Goal: Task Accomplishment & Management: Complete application form

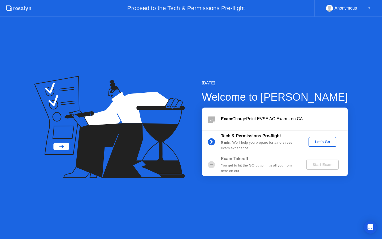
click at [324, 142] on div "Let's Go" at bounding box center [323, 142] width 24 height 4
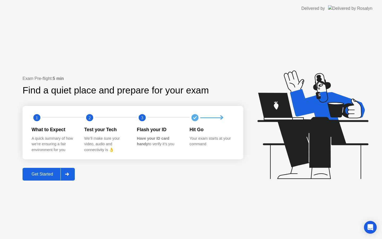
click at [45, 174] on div "Get Started" at bounding box center [42, 174] width 36 height 5
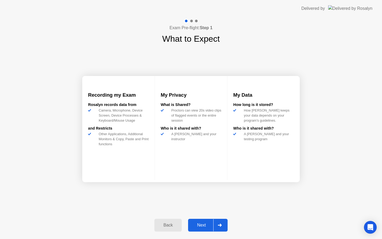
click at [195, 224] on div "Next" at bounding box center [202, 225] width 24 height 5
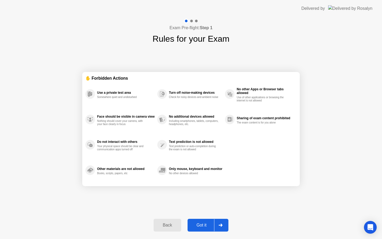
click at [195, 224] on div "Got it" at bounding box center [201, 225] width 25 height 5
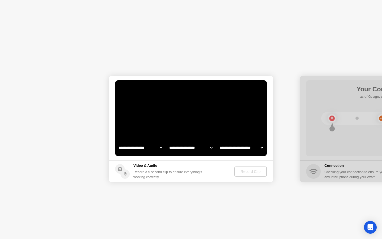
select select "**********"
select select "*******"
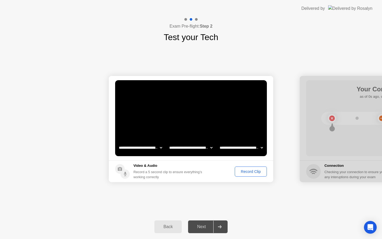
click at [250, 171] on div "Record Clip" at bounding box center [251, 171] width 28 height 4
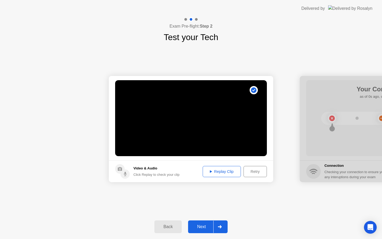
click at [214, 169] on div "Replay Clip" at bounding box center [222, 171] width 34 height 4
click at [201, 223] on button "Next" at bounding box center [208, 226] width 40 height 13
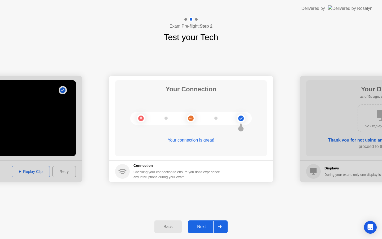
click at [201, 223] on button "Next" at bounding box center [208, 226] width 40 height 13
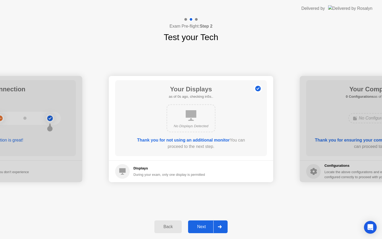
click at [201, 223] on button "Next" at bounding box center [208, 226] width 40 height 13
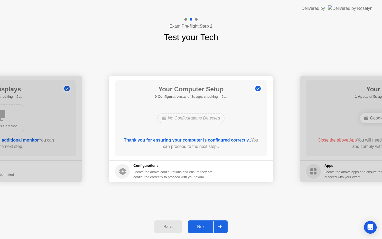
click at [204, 223] on button "Next" at bounding box center [208, 226] width 40 height 13
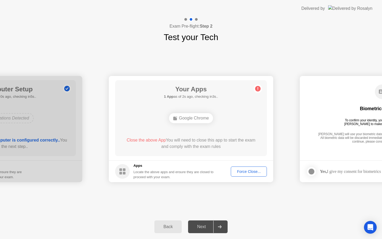
click at [248, 170] on div "Force Close..." at bounding box center [249, 171] width 32 height 4
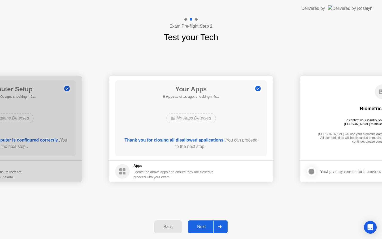
click at [204, 226] on div "Next" at bounding box center [202, 226] width 24 height 5
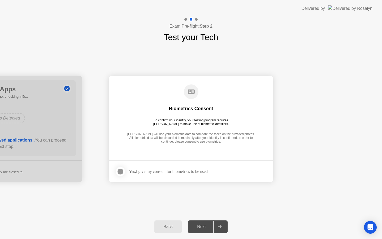
click at [121, 172] on div at bounding box center [120, 171] width 6 height 6
click at [198, 228] on div "Next" at bounding box center [202, 226] width 24 height 5
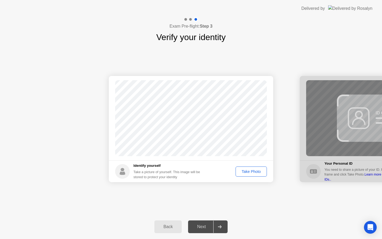
click at [243, 172] on div "Take Photo" at bounding box center [251, 171] width 28 height 4
click at [200, 226] on div "Next" at bounding box center [202, 226] width 24 height 5
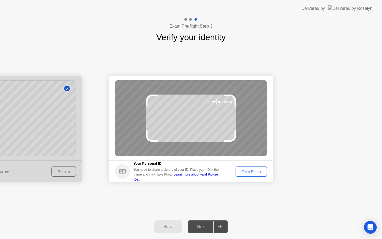
click at [245, 171] on div "Take Photo" at bounding box center [251, 171] width 28 height 4
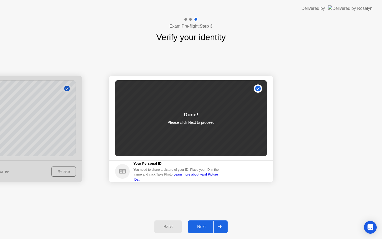
click at [204, 227] on div "Next" at bounding box center [202, 226] width 24 height 5
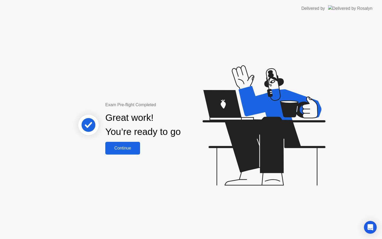
click at [125, 148] on div "Continue" at bounding box center [123, 148] width 32 height 5
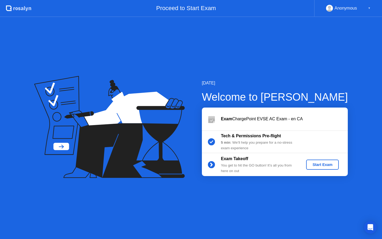
click at [329, 164] on div "Start Exam" at bounding box center [322, 164] width 28 height 4
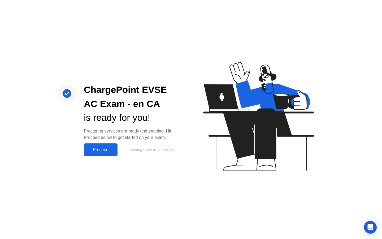
click at [96, 148] on div "Proceed" at bounding box center [100, 149] width 31 height 5
